Goal: Find specific page/section: Find specific page/section

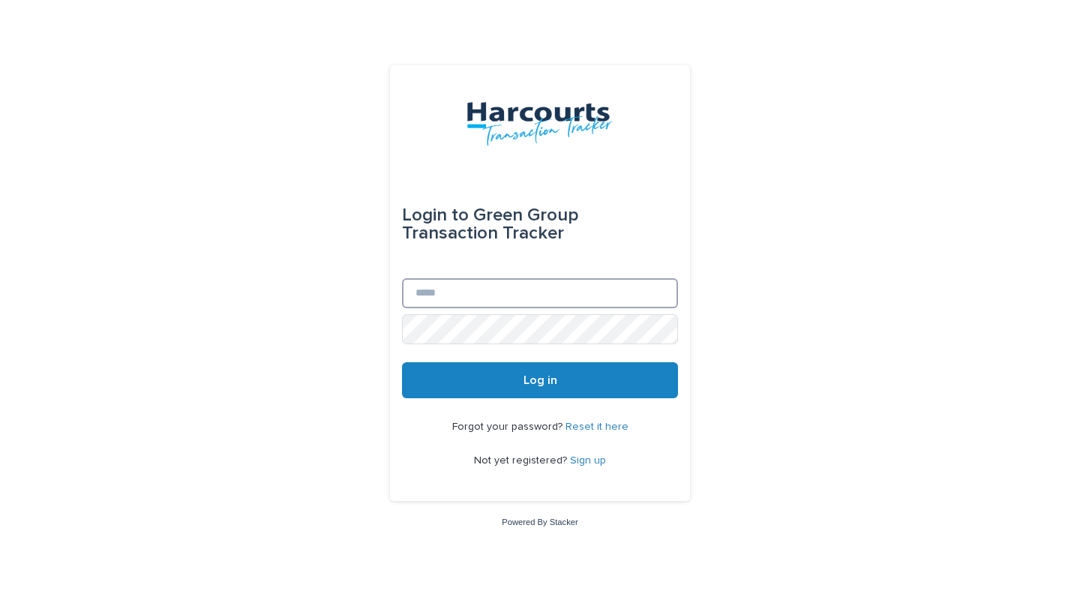
type input "**********"
click at [443, 383] on button "Log in" at bounding box center [540, 380] width 276 height 36
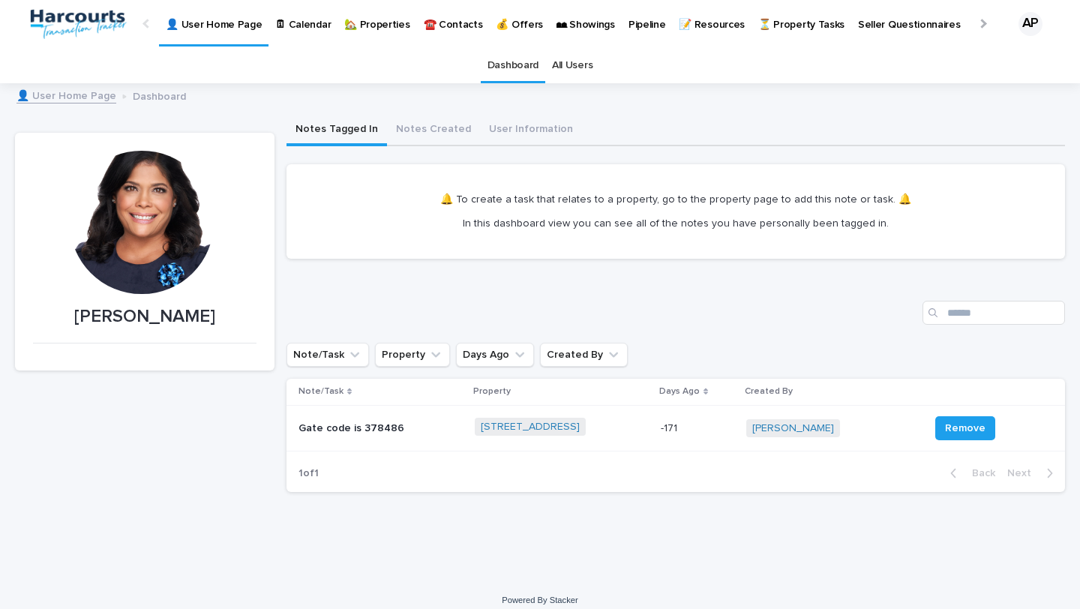
click at [344, 33] on link "🏡 Properties" at bounding box center [377, 23] width 79 height 47
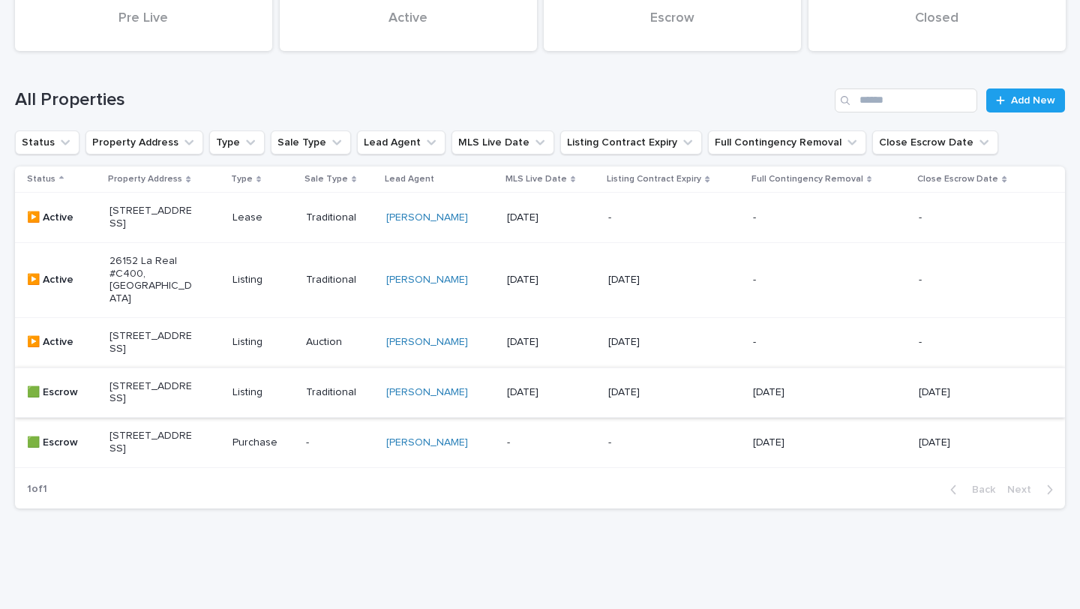
scroll to position [137, 0]
